Goal: Ask a question

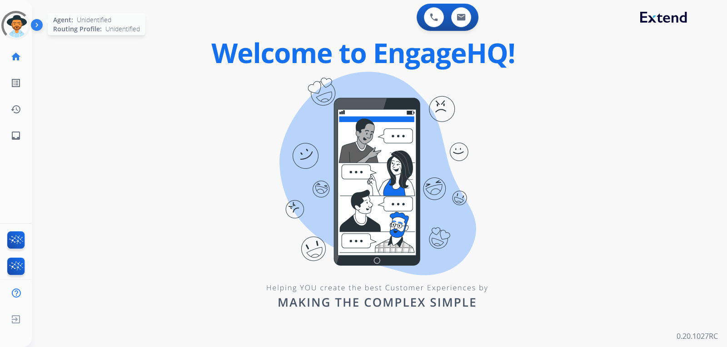
click at [23, 23] on div at bounding box center [15, 25] width 39 height 39
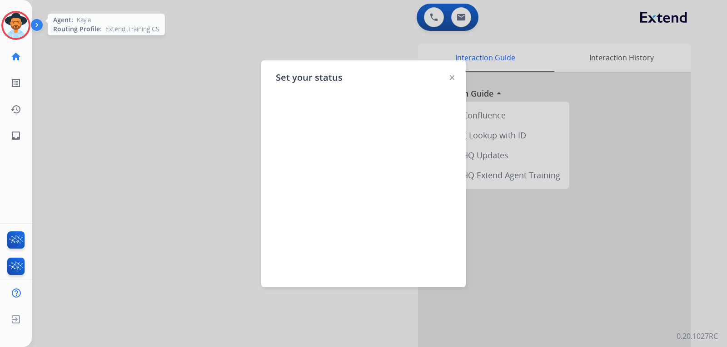
click at [17, 33] on img at bounding box center [15, 25] width 25 height 25
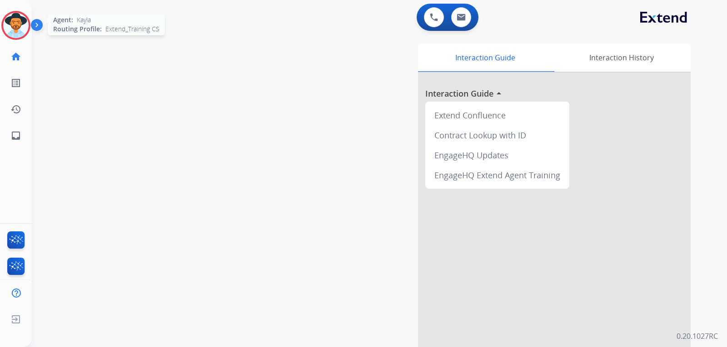
click at [17, 33] on img at bounding box center [15, 25] width 25 height 25
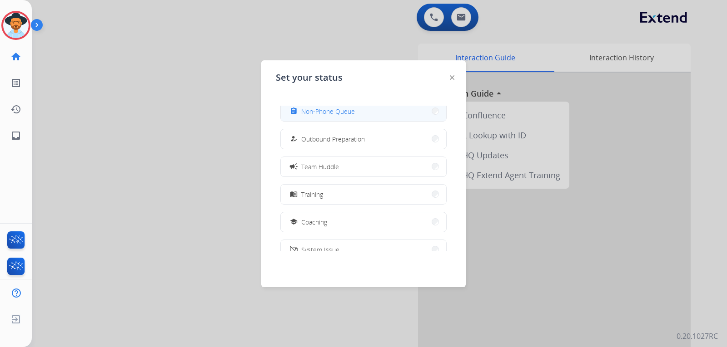
scroll to position [136, 0]
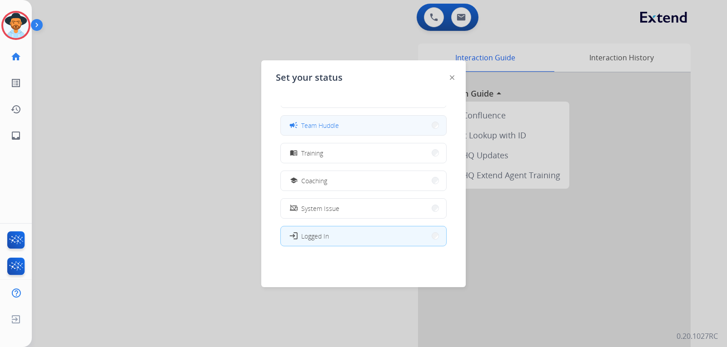
click at [355, 128] on button "campaign Team Huddle" at bounding box center [363, 126] width 165 height 20
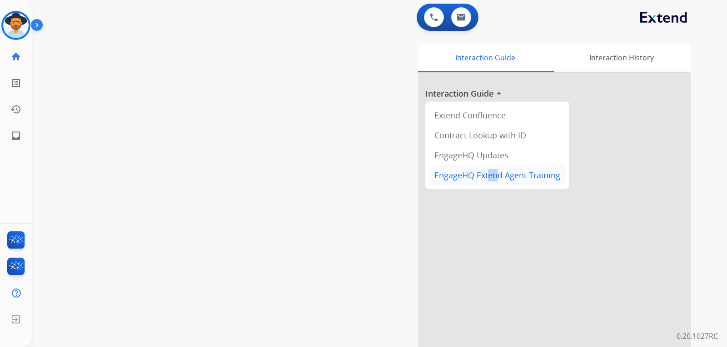
click at [484, 178] on div "EngageHQ Extend Agent Training" at bounding box center [497, 175] width 137 height 20
